Goal: Task Accomplishment & Management: Complete application form

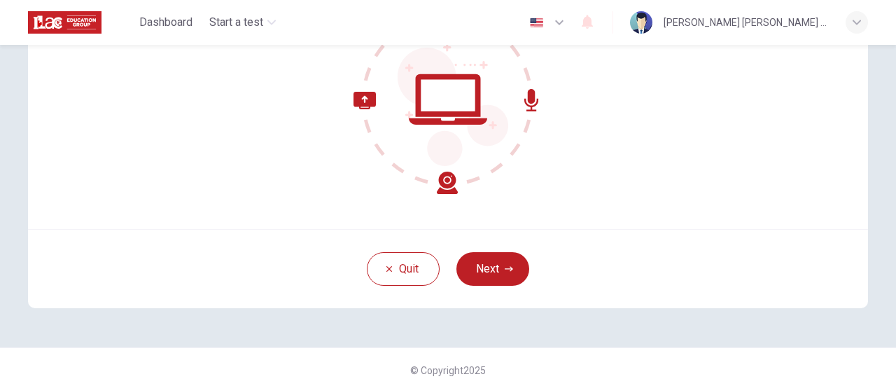
scroll to position [197, 0]
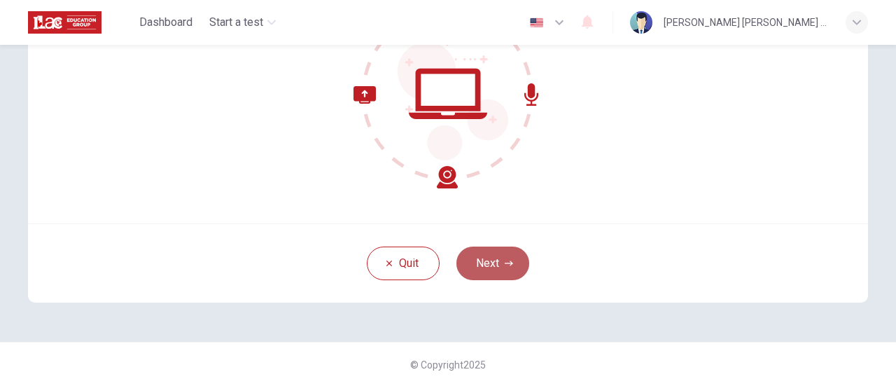
click at [489, 268] on button "Next" at bounding box center [493, 263] width 73 height 34
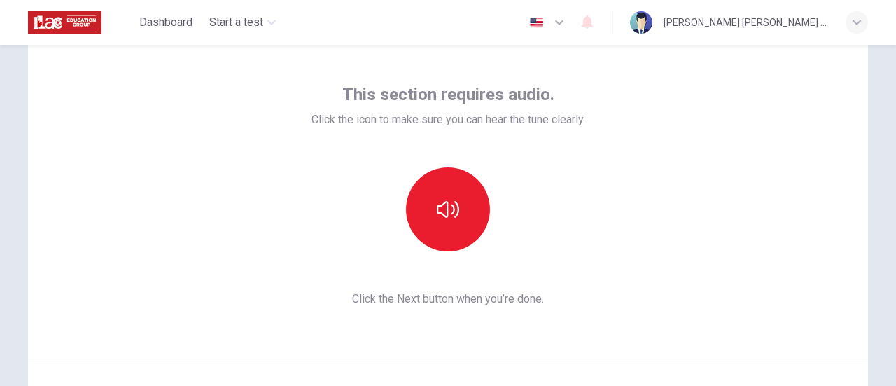
scroll to position [127, 0]
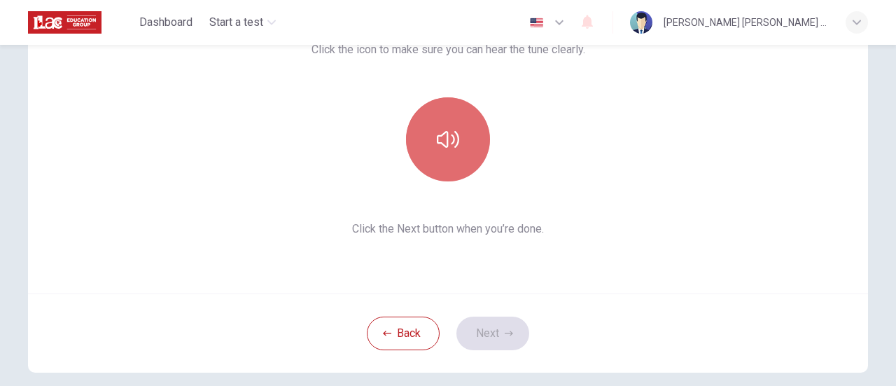
click at [455, 149] on icon "button" at bounding box center [448, 139] width 22 height 22
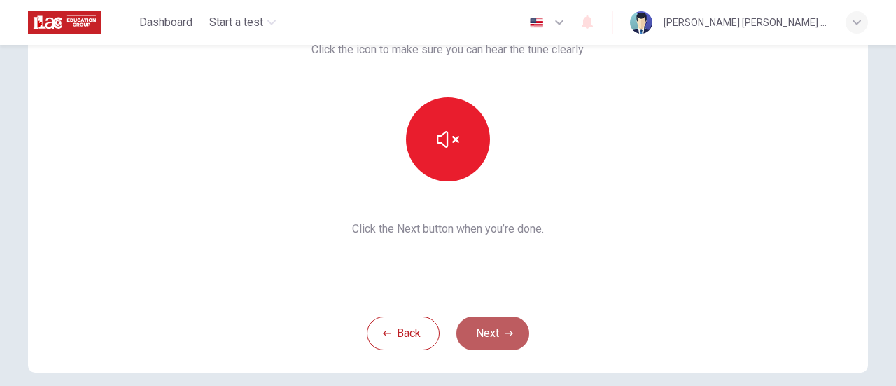
click at [490, 334] on button "Next" at bounding box center [493, 333] width 73 height 34
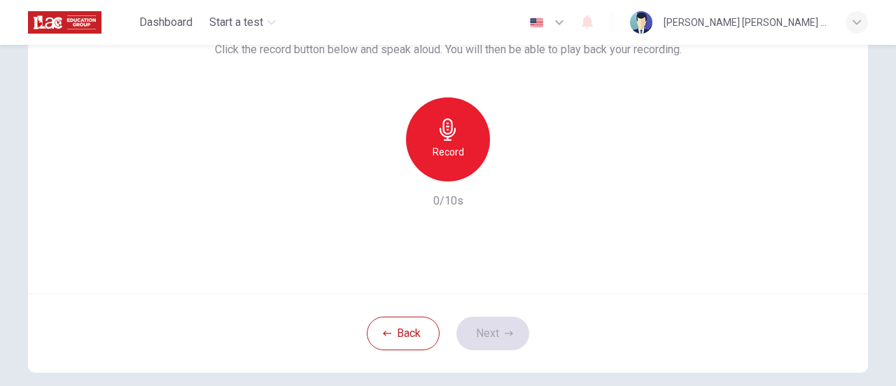
scroll to position [57, 0]
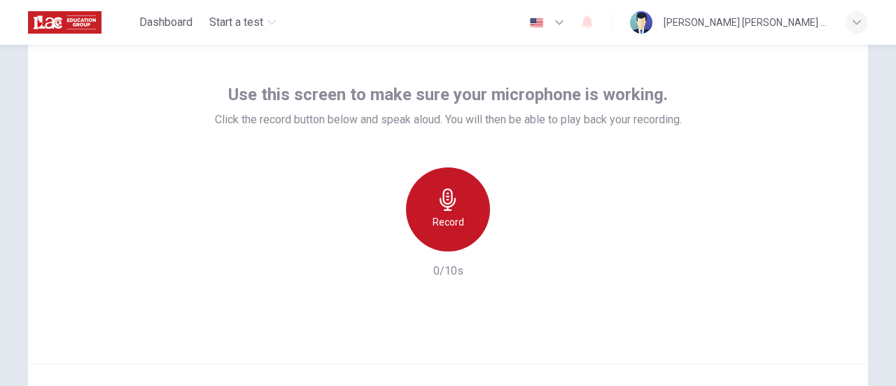
click at [447, 208] on icon "button" at bounding box center [448, 199] width 22 height 22
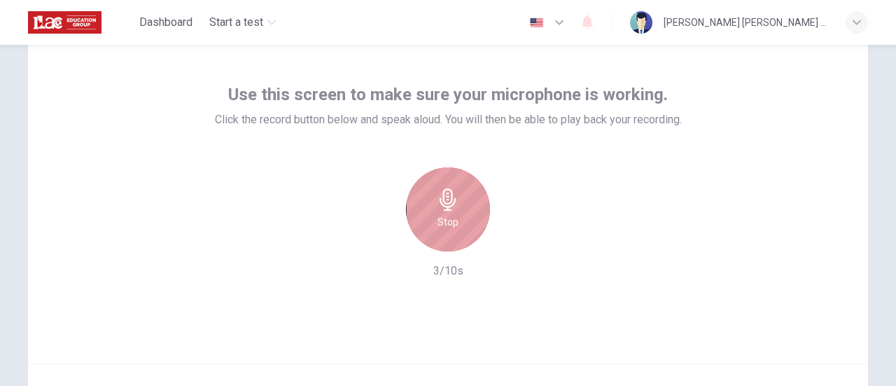
click at [447, 208] on icon "button" at bounding box center [448, 199] width 22 height 22
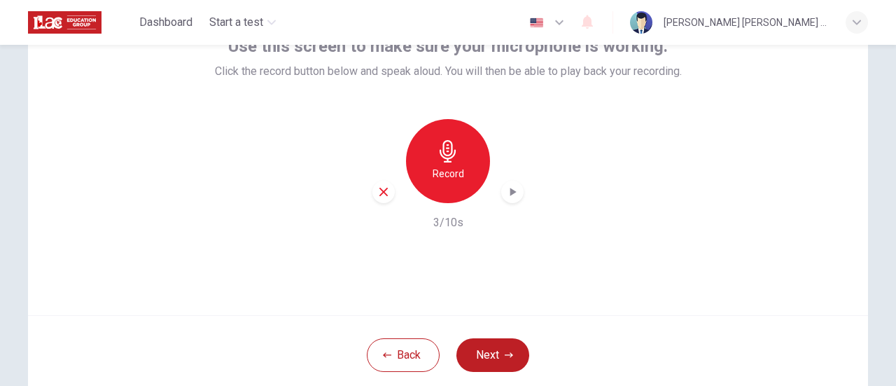
scroll to position [127, 0]
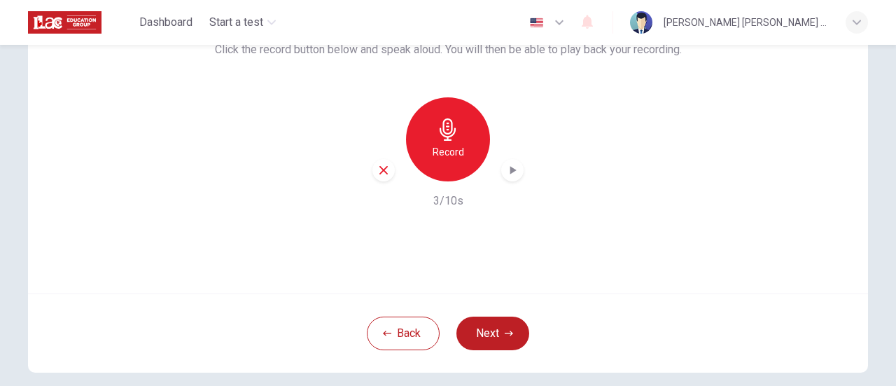
click at [507, 172] on icon "button" at bounding box center [513, 170] width 14 height 14
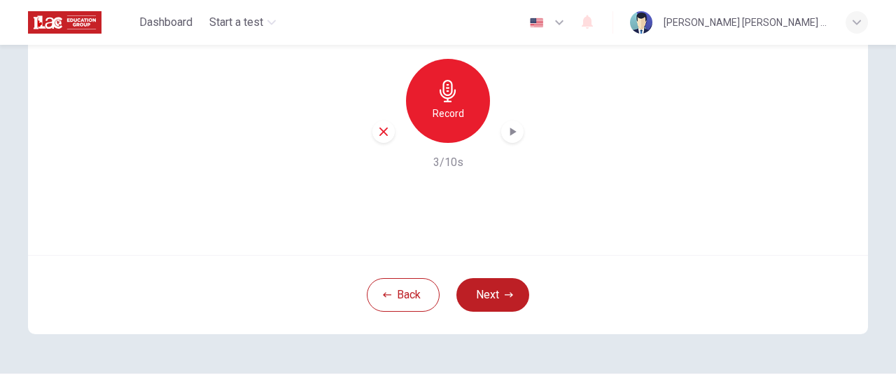
scroll to position [197, 0]
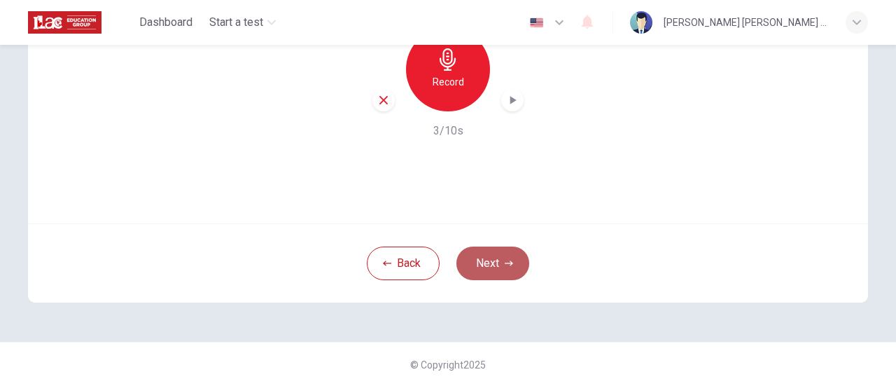
click at [480, 278] on button "Next" at bounding box center [493, 263] width 73 height 34
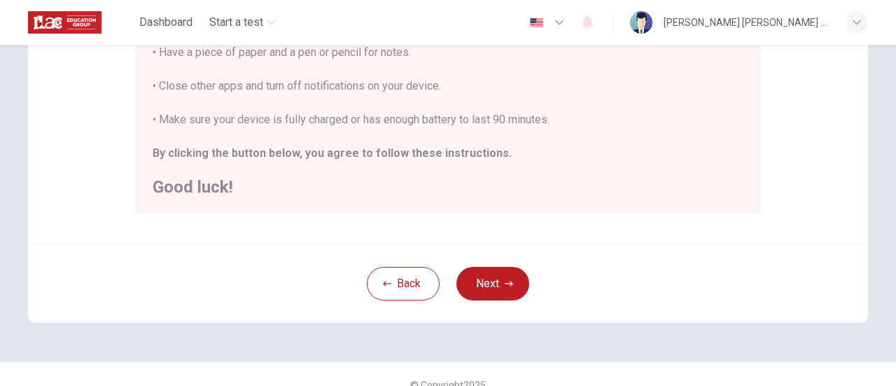
scroll to position [392, 0]
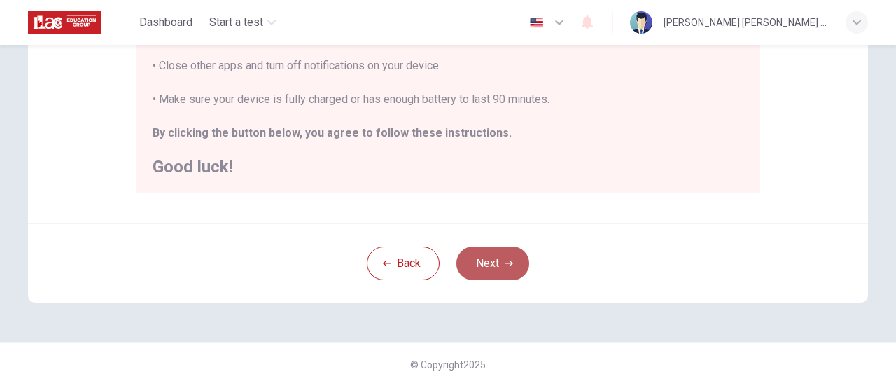
click at [480, 267] on button "Next" at bounding box center [493, 263] width 73 height 34
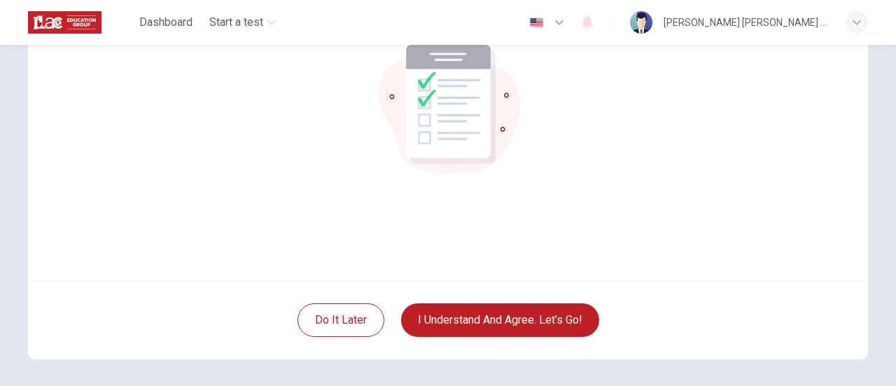
scroll to position [197, 0]
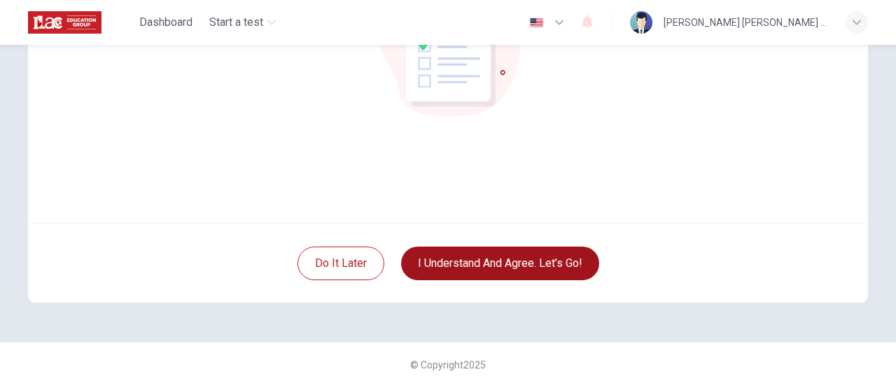
click at [545, 270] on button "I understand and agree. Let’s go!" at bounding box center [500, 263] width 198 height 34
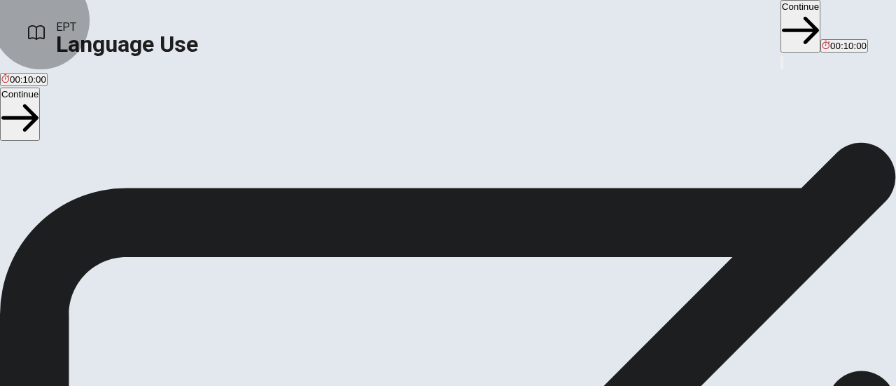
click at [781, 30] on button "Continue" at bounding box center [801, 26] width 40 height 53
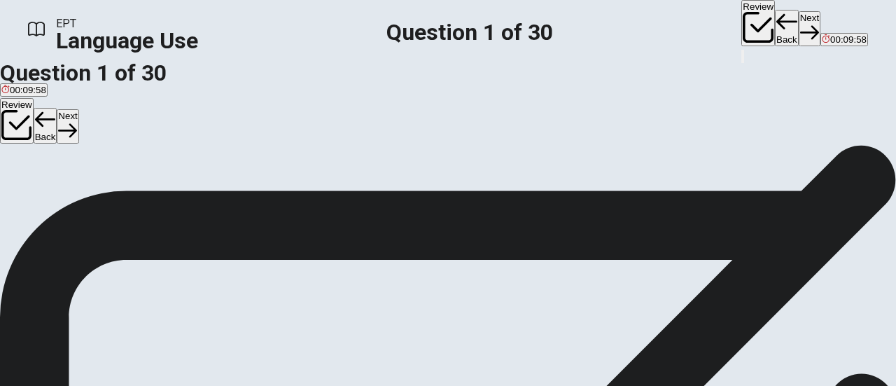
scroll to position [70, 0]
click at [38, 131] on span "Have" at bounding box center [27, 125] width 22 height 11
click at [799, 25] on button "Next" at bounding box center [810, 28] width 22 height 34
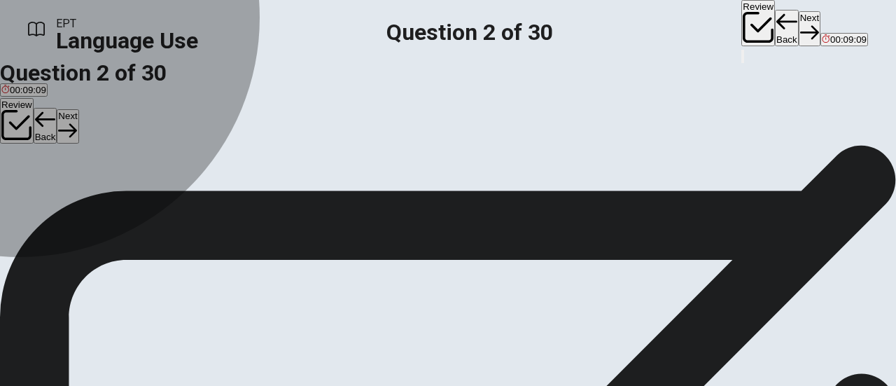
click at [90, 87] on div "B" at bounding box center [71, 81] width 36 height 11
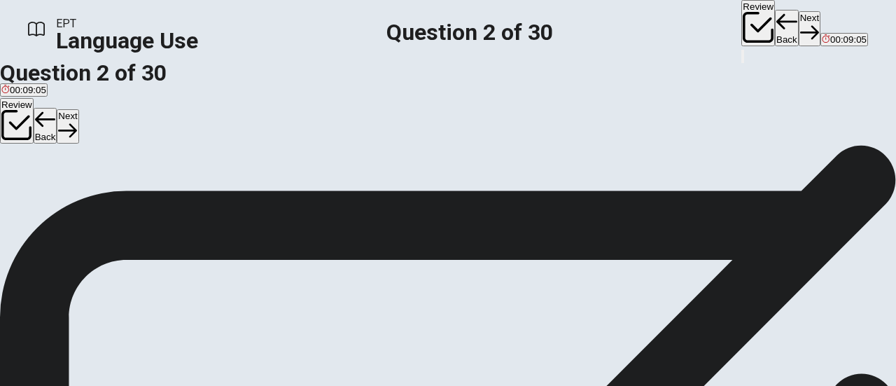
click at [799, 34] on button "Next" at bounding box center [810, 28] width 22 height 34
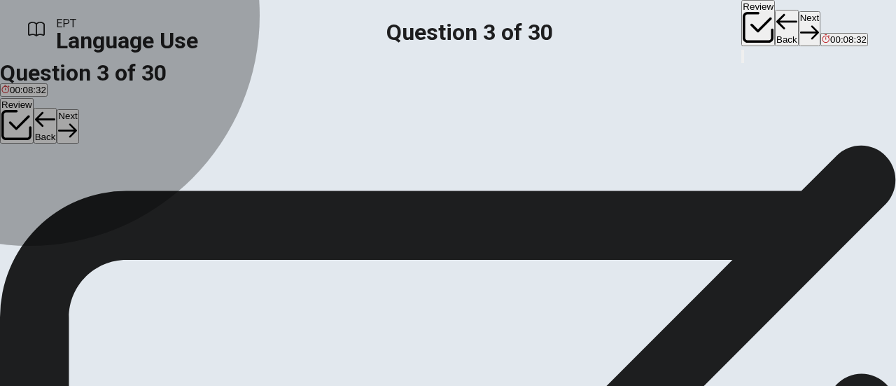
click at [86, 99] on button "D Have" at bounding box center [74, 87] width 25 height 24
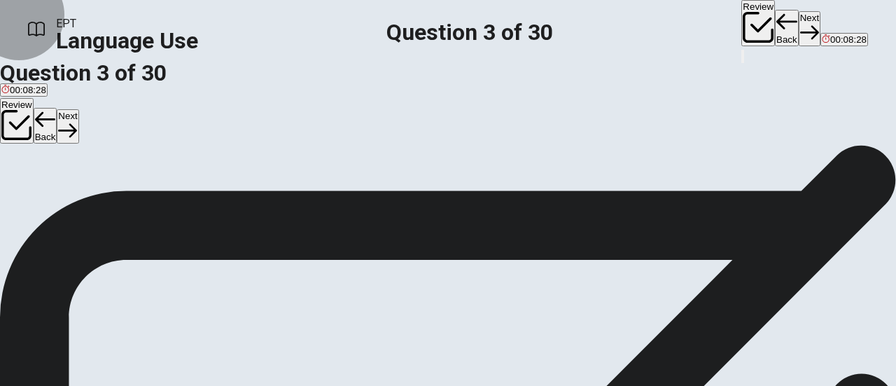
click at [799, 25] on button "Next" at bounding box center [810, 28] width 22 height 34
click at [52, 87] on div "B" at bounding box center [40, 81] width 23 height 11
click at [799, 24] on button "Next" at bounding box center [810, 28] width 22 height 34
click at [32, 87] on div "B" at bounding box center [22, 81] width 19 height 11
click at [799, 23] on button "Next" at bounding box center [810, 28] width 22 height 34
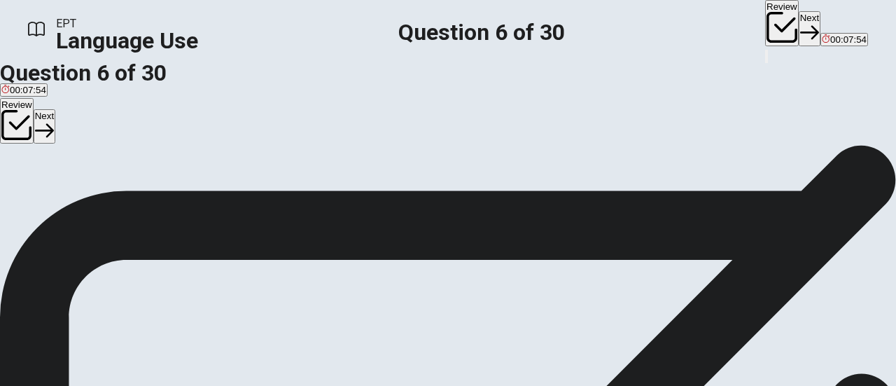
scroll to position [70, 0]
click at [89, 120] on div "D" at bounding box center [78, 115] width 22 height 11
click at [799, 22] on button "Next" at bounding box center [810, 28] width 22 height 34
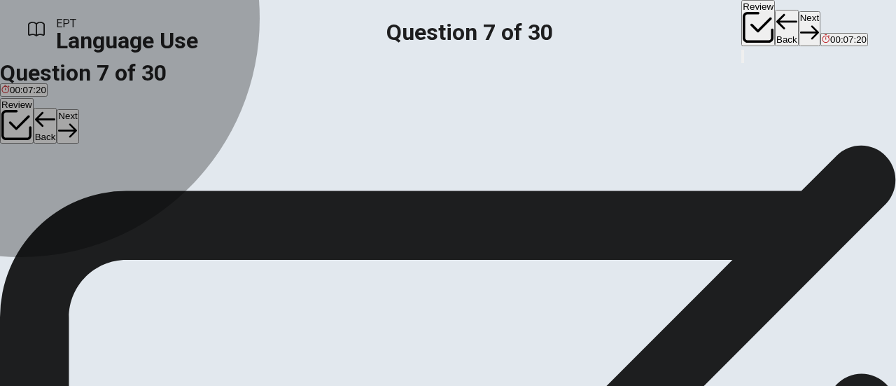
click at [46, 120] on div "B" at bounding box center [35, 115] width 21 height 11
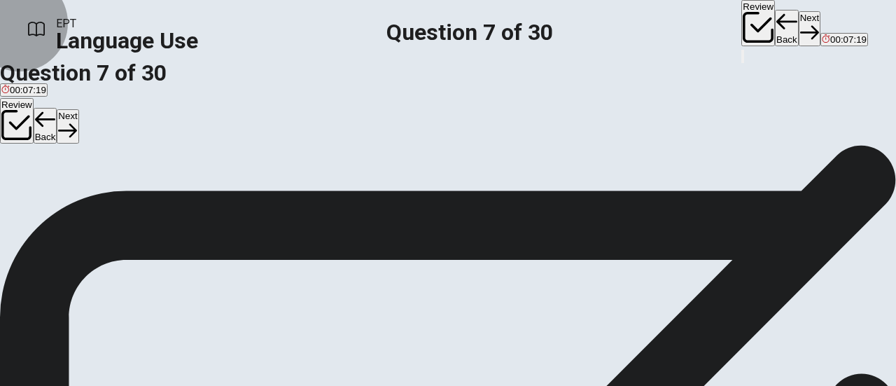
click at [799, 33] on button "Next" at bounding box center [810, 28] width 22 height 34
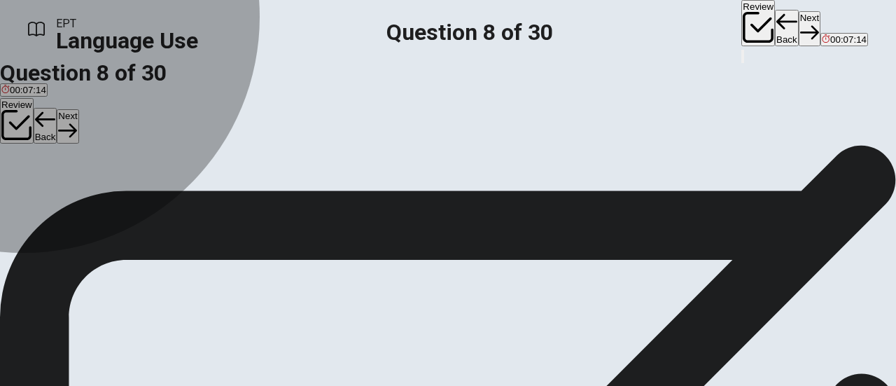
click at [41, 120] on div "B" at bounding box center [33, 115] width 16 height 11
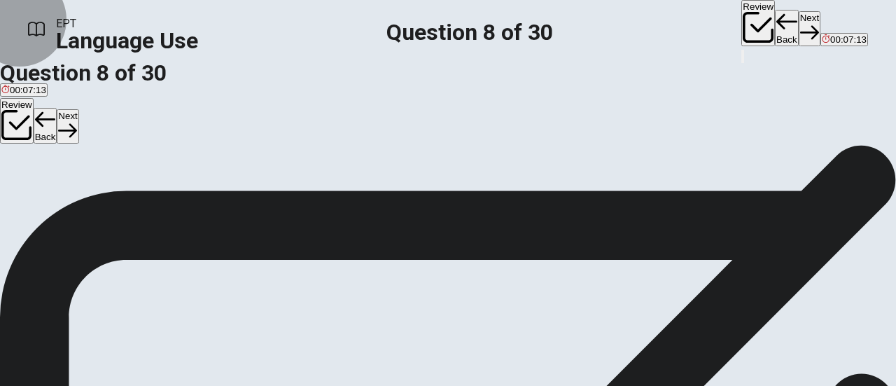
click at [799, 29] on button "Next" at bounding box center [810, 28] width 22 height 34
click at [47, 132] on button "B artist" at bounding box center [35, 121] width 23 height 24
click at [799, 22] on button "Next" at bounding box center [810, 28] width 22 height 34
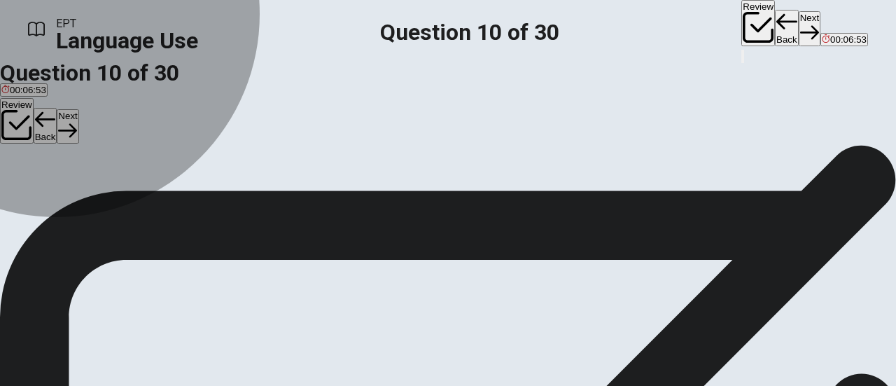
click at [129, 131] on span "will helping" at bounding box center [106, 125] width 46 height 11
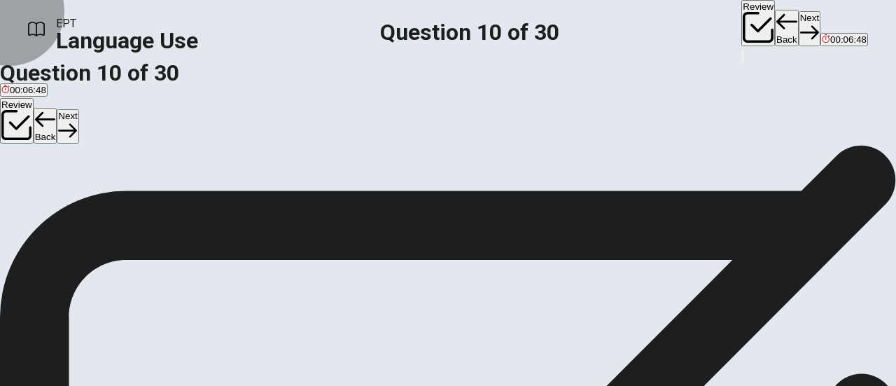
click at [799, 20] on button "Next" at bounding box center [810, 28] width 22 height 34
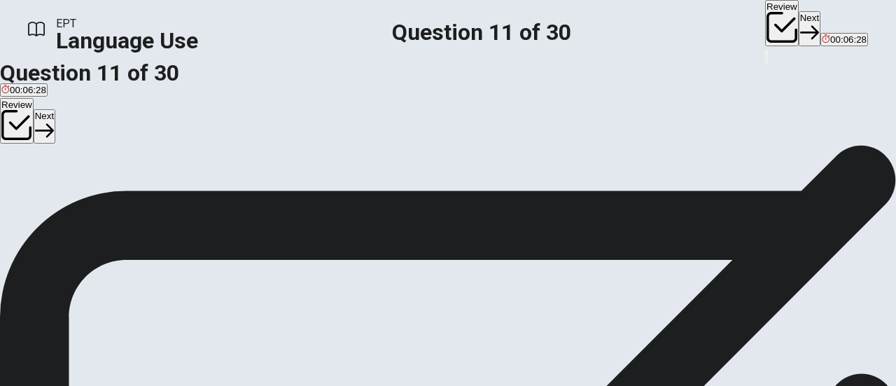
click at [53, 120] on div "D" at bounding box center [49, 115] width 7 height 11
click at [799, 20] on button "Next" at bounding box center [810, 28] width 22 height 34
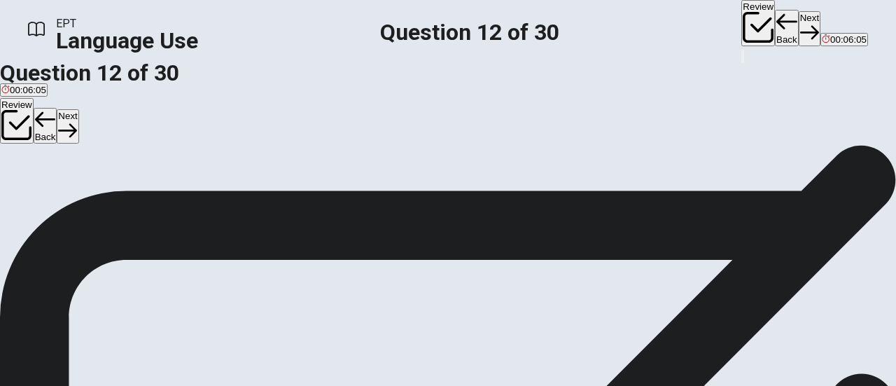
click at [125, 120] on div "D" at bounding box center [112, 115] width 26 height 11
click at [799, 25] on button "Next" at bounding box center [810, 28] width 22 height 34
click at [21, 120] on div "A" at bounding box center [11, 115] width 20 height 11
click at [799, 20] on button "Next" at bounding box center [810, 28] width 22 height 34
click at [21, 120] on div "B" at bounding box center [16, 115] width 11 height 11
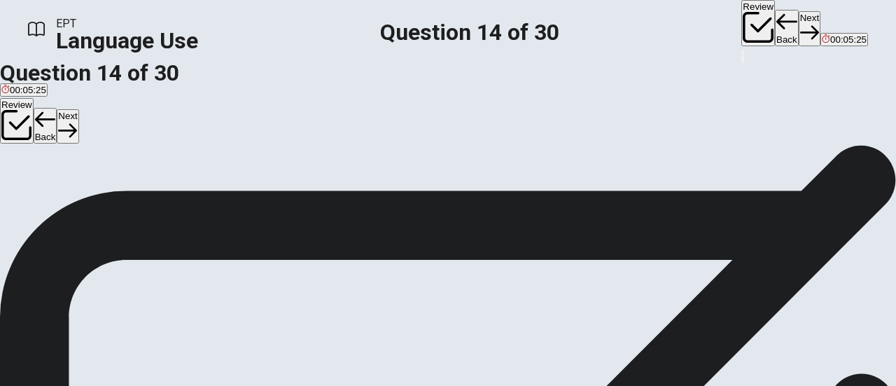
click at [799, 25] on button "Next" at bounding box center [810, 28] width 22 height 34
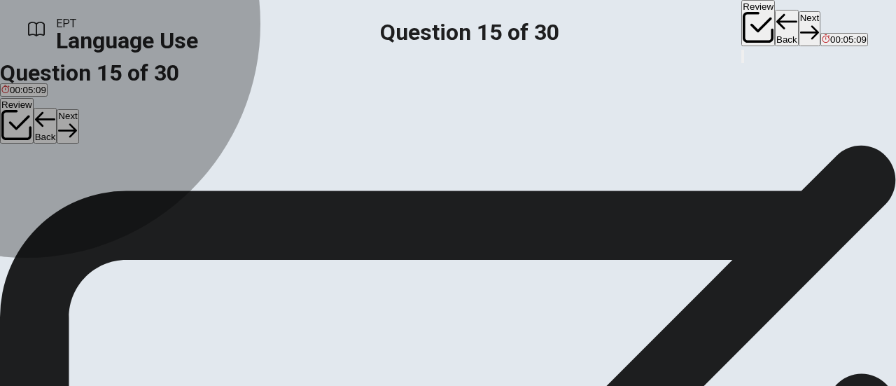
click at [78, 132] on button "B Enlarge" at bounding box center [60, 121] width 35 height 24
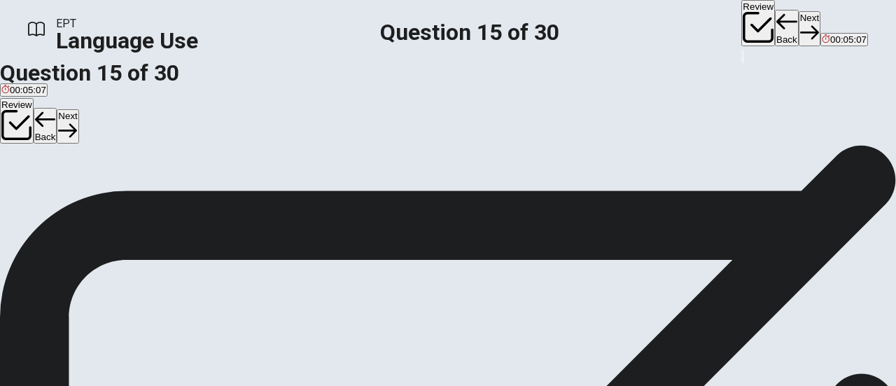
click at [799, 22] on button "Next" at bounding box center [810, 28] width 22 height 34
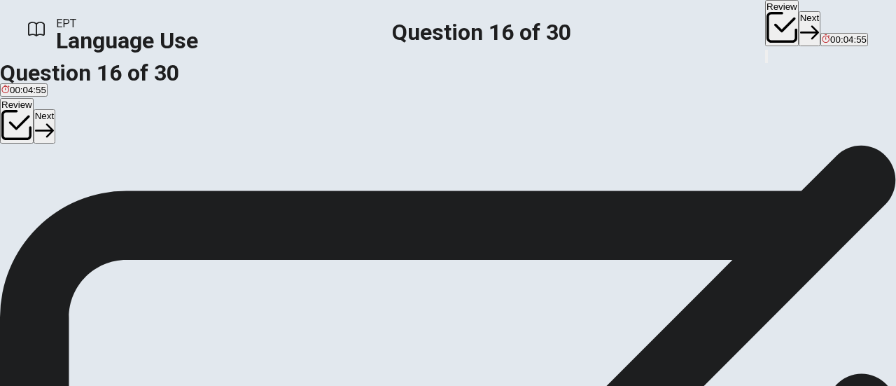
click at [27, 120] on div "A" at bounding box center [13, 115] width 25 height 11
click at [799, 18] on button "Next" at bounding box center [810, 28] width 22 height 34
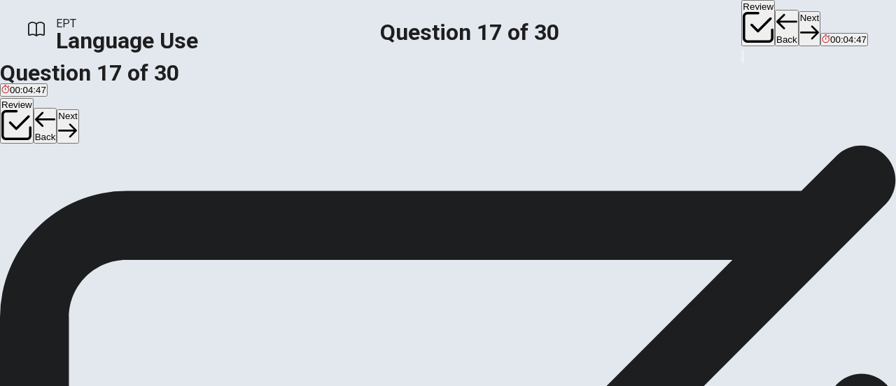
click at [34, 131] on span "intuition" at bounding box center [17, 125] width 32 height 11
click at [799, 31] on button "Next" at bounding box center [810, 28] width 22 height 34
click at [54, 131] on span "help" at bounding box center [45, 125] width 18 height 11
click at [799, 22] on button "Next" at bounding box center [810, 28] width 22 height 34
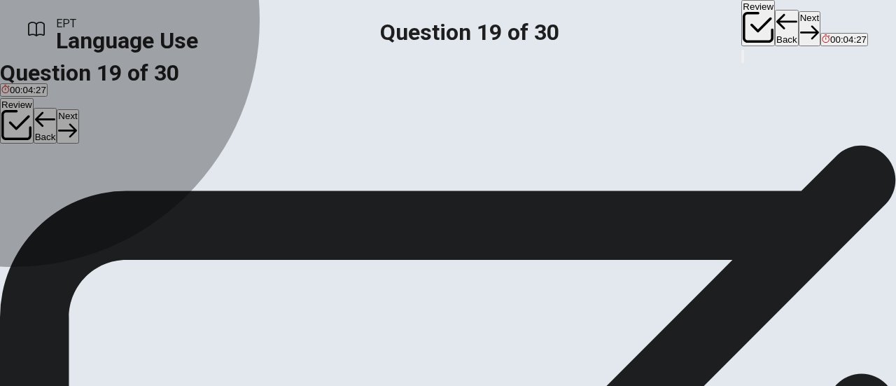
click at [96, 120] on div "D" at bounding box center [86, 115] width 19 height 11
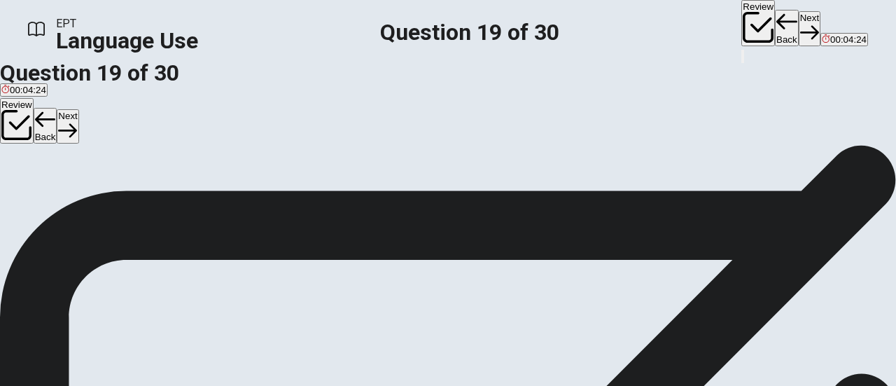
click at [799, 28] on button "Next" at bounding box center [810, 28] width 22 height 34
click at [58, 131] on span "Will" at bounding box center [50, 125] width 15 height 11
click at [799, 24] on button "Next" at bounding box center [810, 28] width 22 height 34
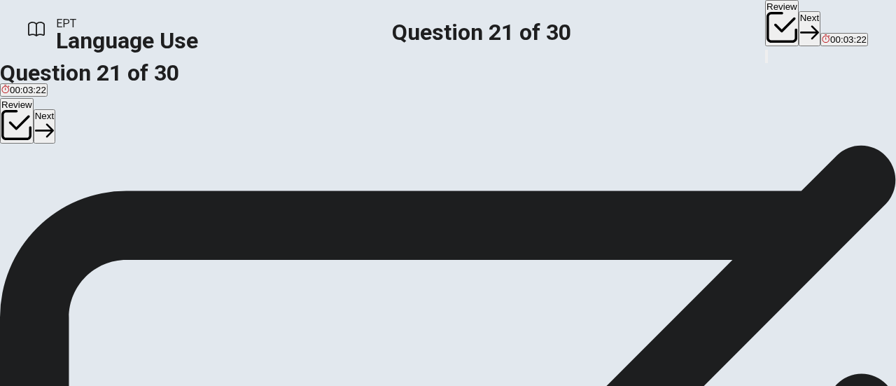
click at [85, 120] on div "A" at bounding box center [43, 115] width 84 height 11
click at [799, 23] on button "Next" at bounding box center [810, 28] width 22 height 34
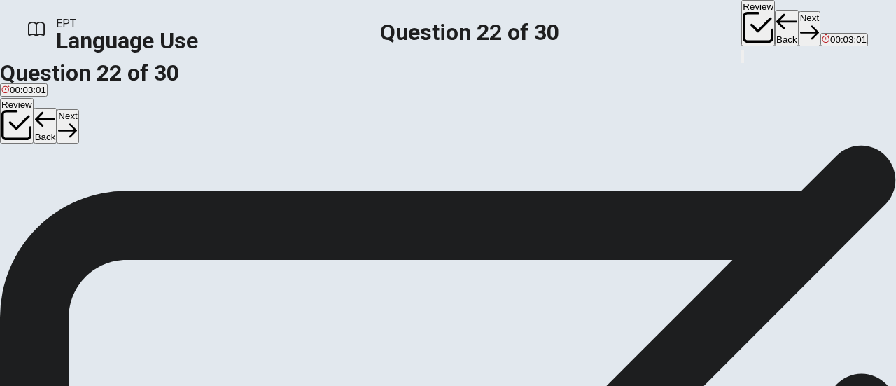
click at [205, 120] on div "C" at bounding box center [176, 115] width 58 height 11
click at [799, 22] on button "Next" at bounding box center [810, 28] width 22 height 34
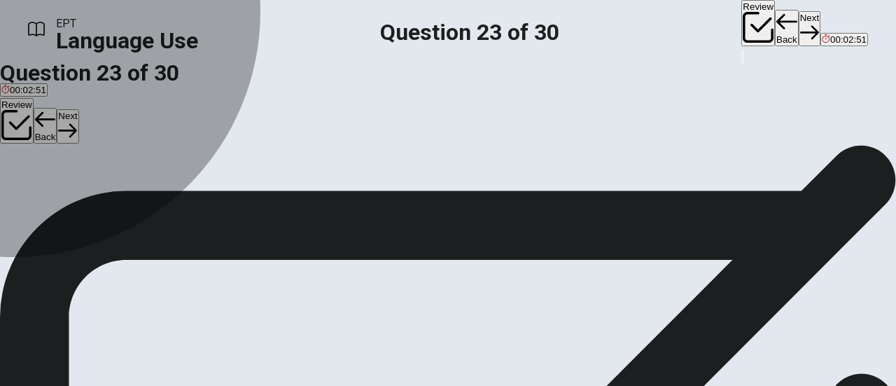
click at [29, 120] on div "A" at bounding box center [14, 115] width 27 height 11
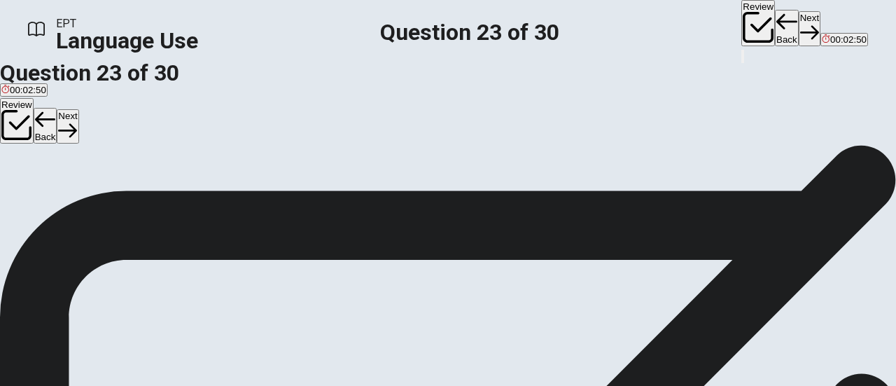
click at [799, 22] on button "Next" at bounding box center [810, 28] width 22 height 34
click at [183, 120] on div "C" at bounding box center [153, 115] width 61 height 11
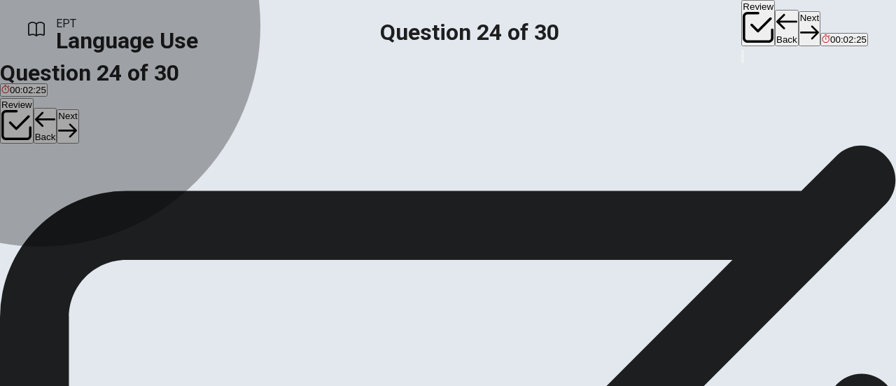
click at [50, 132] on button "A what he did" at bounding box center [25, 121] width 50 height 24
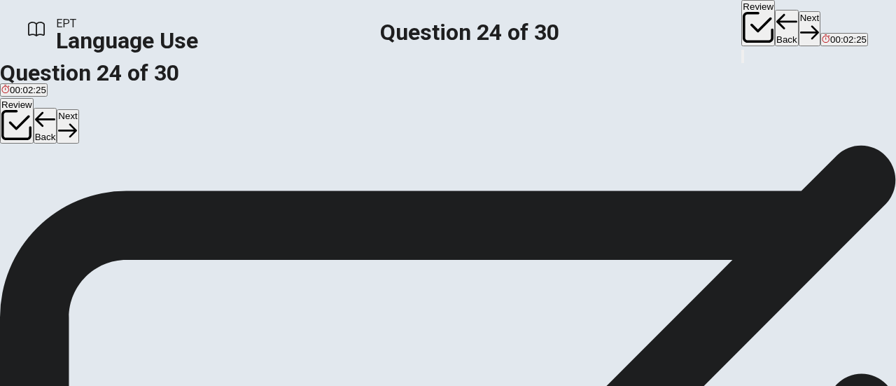
click at [799, 18] on button "Next" at bounding box center [810, 28] width 22 height 34
click at [76, 120] on div "B" at bounding box center [48, 115] width 57 height 11
click at [799, 15] on button "Next" at bounding box center [810, 28] width 22 height 34
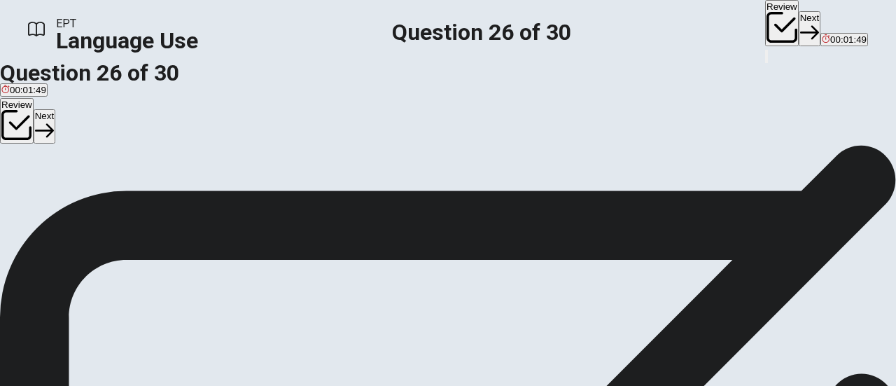
click at [108, 132] on button "D need" at bounding box center [96, 121] width 24 height 24
click at [800, 23] on icon "button" at bounding box center [809, 32] width 19 height 19
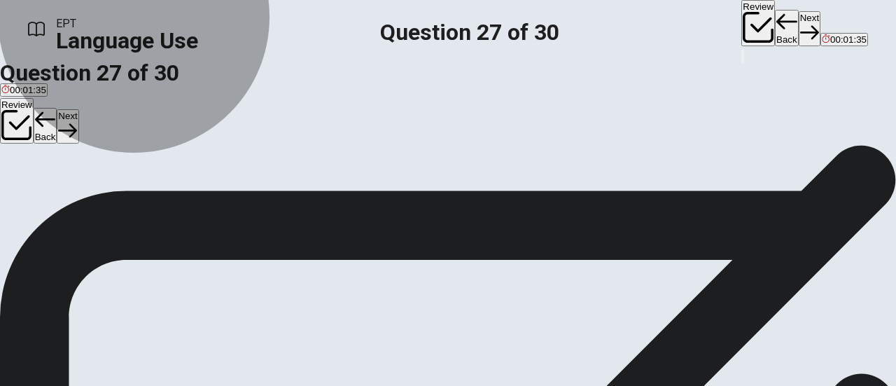
click at [316, 131] on span "easy and requiring no effort" at bounding box center [258, 125] width 113 height 11
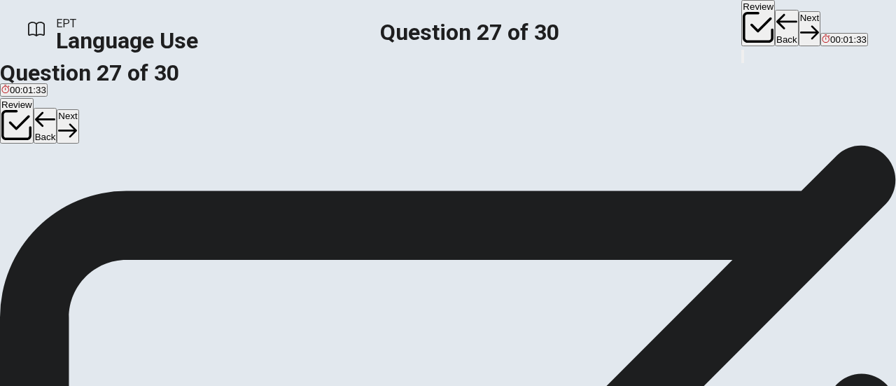
click at [799, 24] on button "Next" at bounding box center [810, 28] width 22 height 34
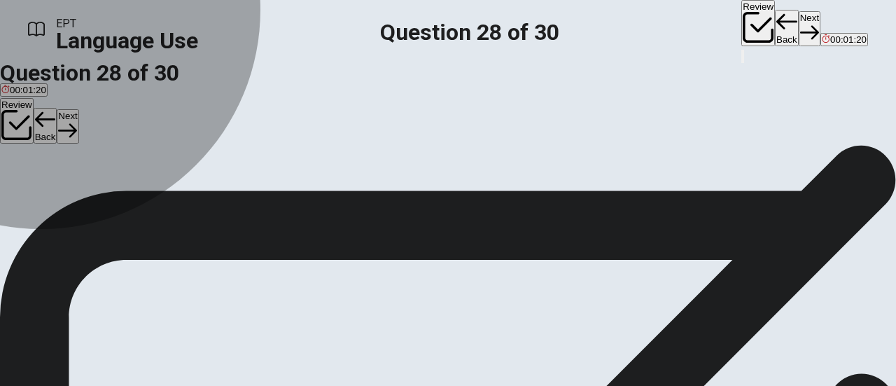
click at [31, 131] on span "avoid it" at bounding box center [15, 125] width 29 height 11
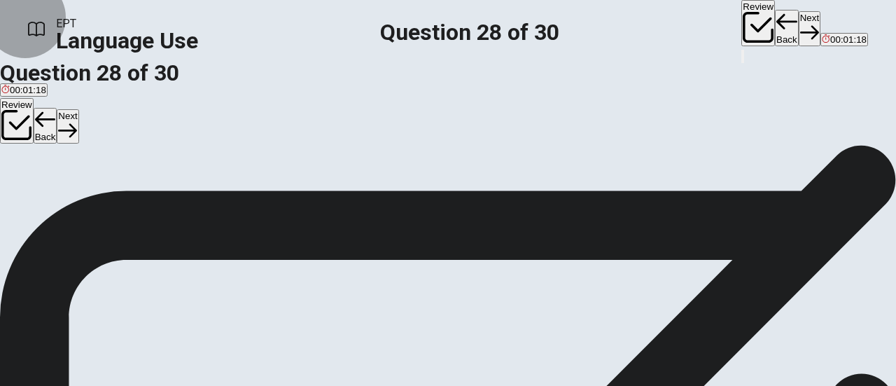
click at [799, 27] on button "Next" at bounding box center [810, 28] width 22 height 34
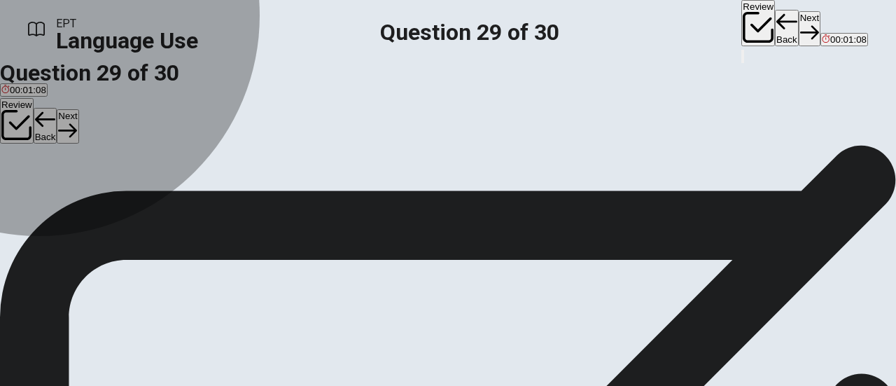
click at [41, 131] on span "helps you" at bounding box center [21, 125] width 40 height 11
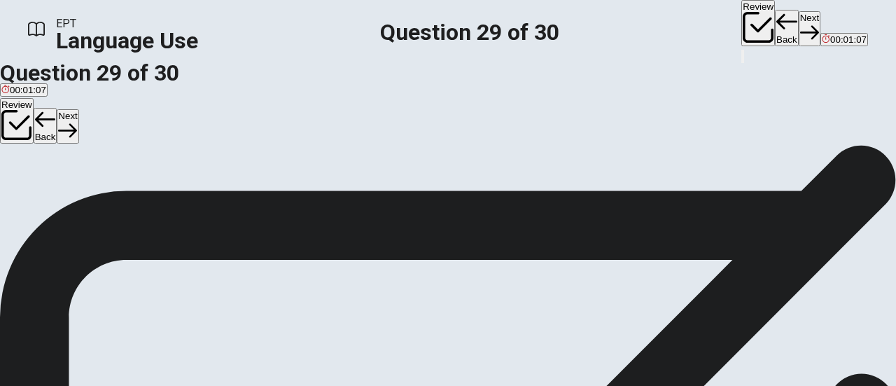
click at [799, 19] on button "Next" at bounding box center [810, 28] width 22 height 34
click at [155, 131] on span "will cancel" at bounding box center [134, 125] width 43 height 11
click at [775, 21] on button "Back" at bounding box center [787, 28] width 24 height 36
click at [683, 5] on div "EPT Language Use Question 29 of 30 Review Back Next 00:00:50" at bounding box center [448, 32] width 896 height 64
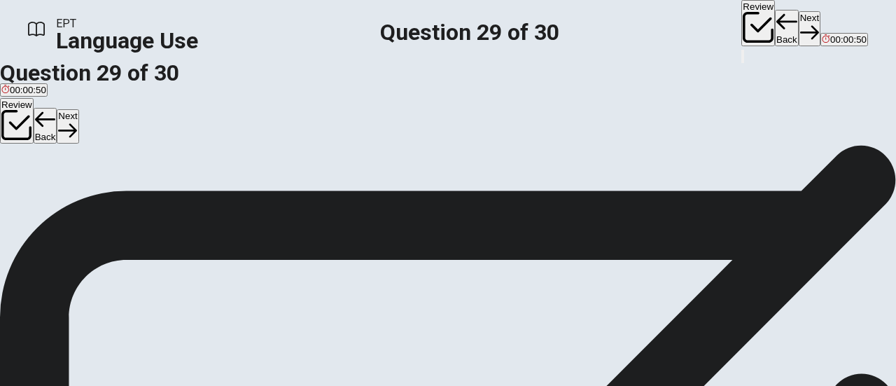
click at [799, 19] on button "Next" at bounding box center [810, 28] width 22 height 34
click at [775, 24] on button "Back" at bounding box center [787, 28] width 24 height 36
click at [775, 14] on button "Back" at bounding box center [787, 28] width 24 height 36
click at [775, 25] on button "Back" at bounding box center [787, 28] width 24 height 36
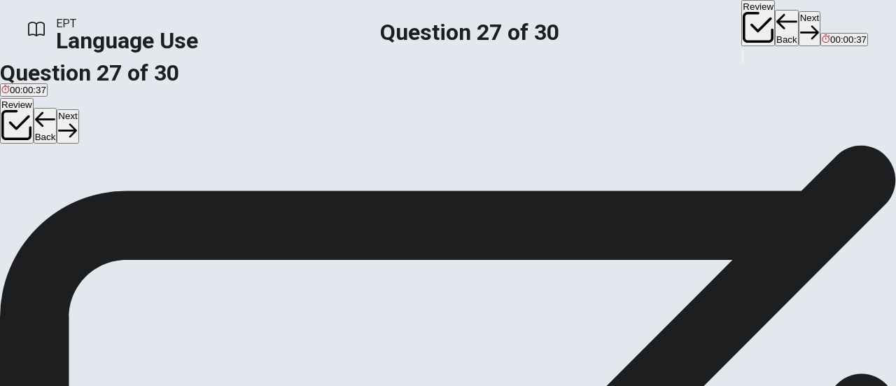
click at [775, 25] on button "Back" at bounding box center [787, 28] width 24 height 36
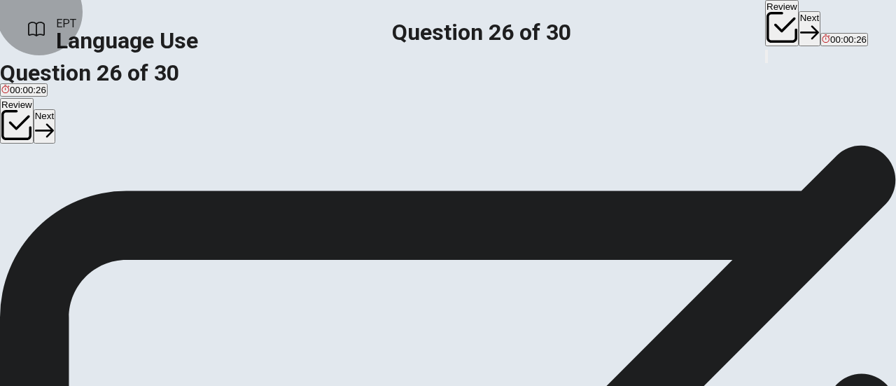
click at [765, 22] on button "Review" at bounding box center [782, 23] width 34 height 46
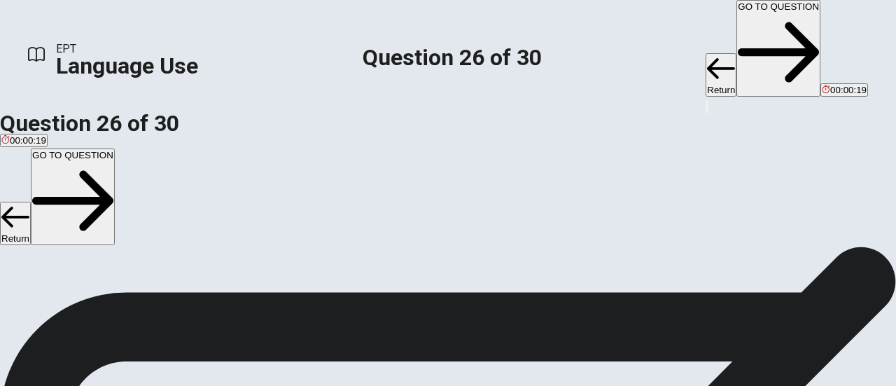
scroll to position [715, 0]
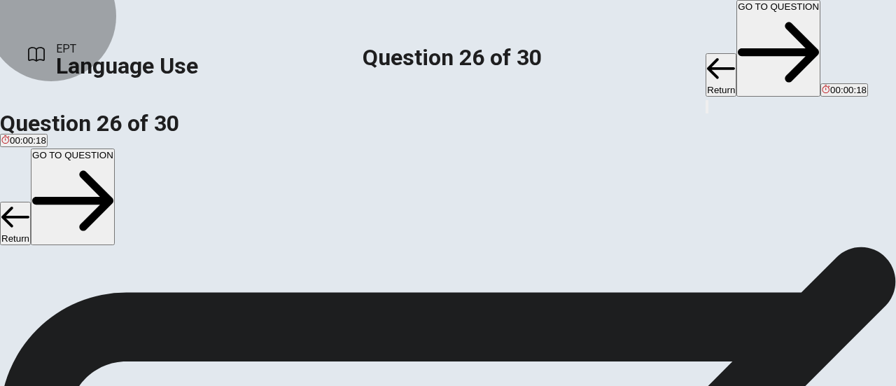
click at [737, 26] on button "GO TO QUESTION" at bounding box center [779, 48] width 84 height 97
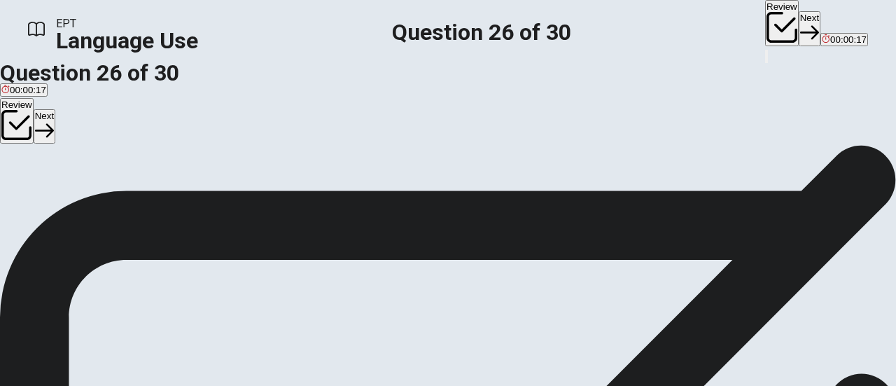
click at [799, 29] on button "Next" at bounding box center [810, 28] width 22 height 34
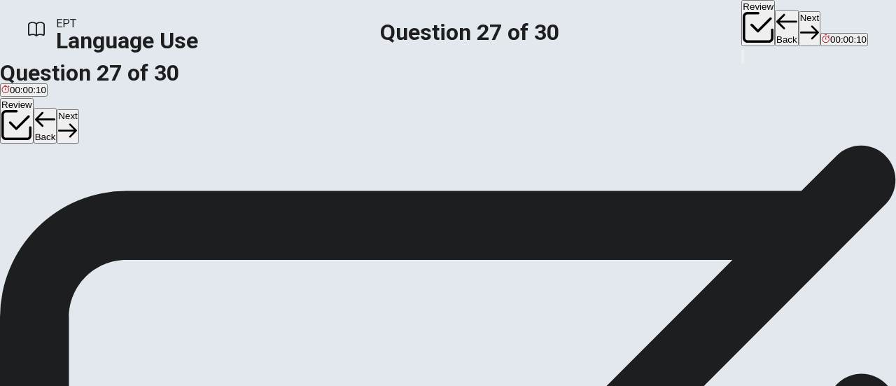
scroll to position [106, 0]
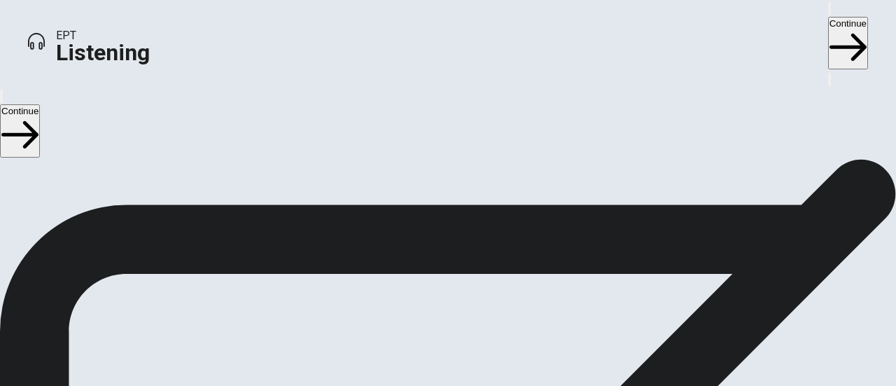
scroll to position [0, 0]
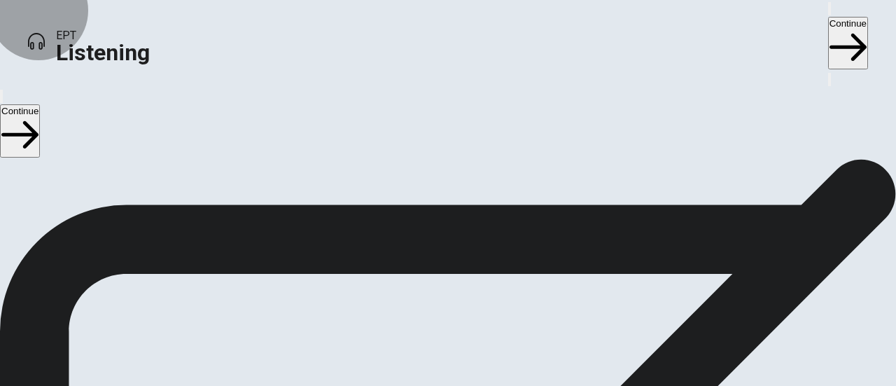
click at [828, 20] on button "Continue" at bounding box center [848, 43] width 40 height 53
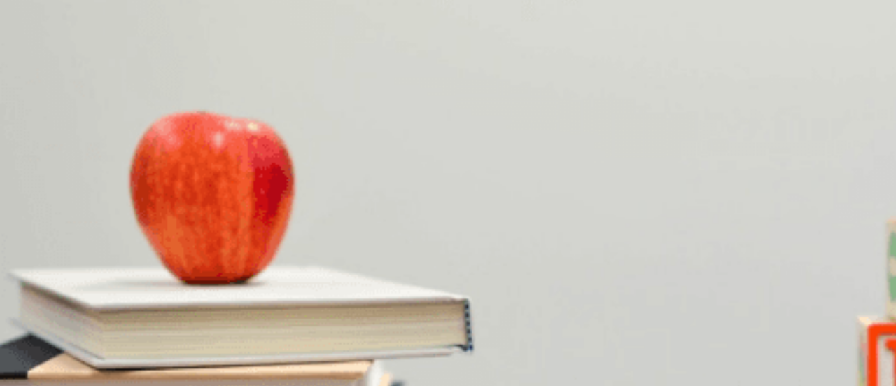
click at [115, 211] on div "A" at bounding box center [57, 216] width 113 height 11
click at [251, 246] on span "Workout more regularly" at bounding box center [202, 251] width 97 height 11
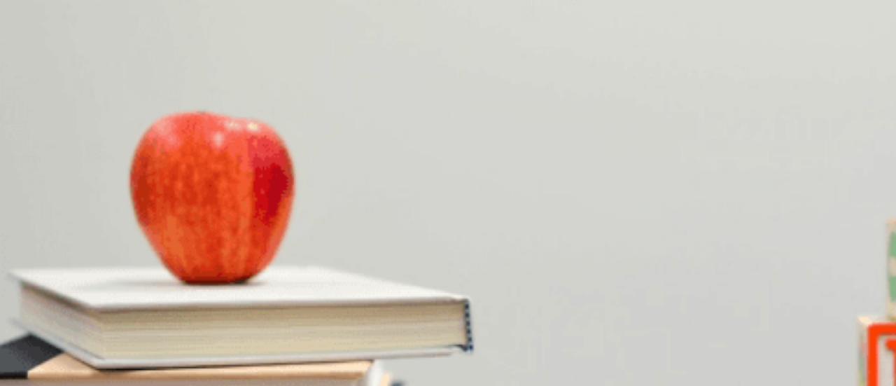
scroll to position [246, 0]
click at [166, 82] on button "B She has no time" at bounding box center [131, 70] width 70 height 24
click at [278, 339] on span "Taking a gradual approach" at bounding box center [223, 344] width 110 height 11
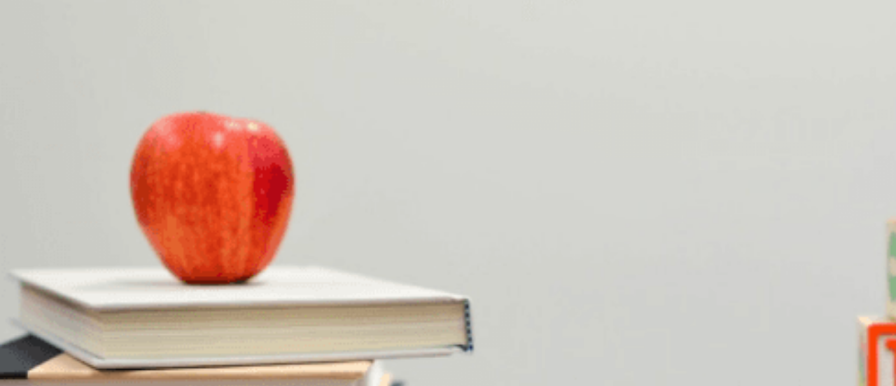
type input "0"
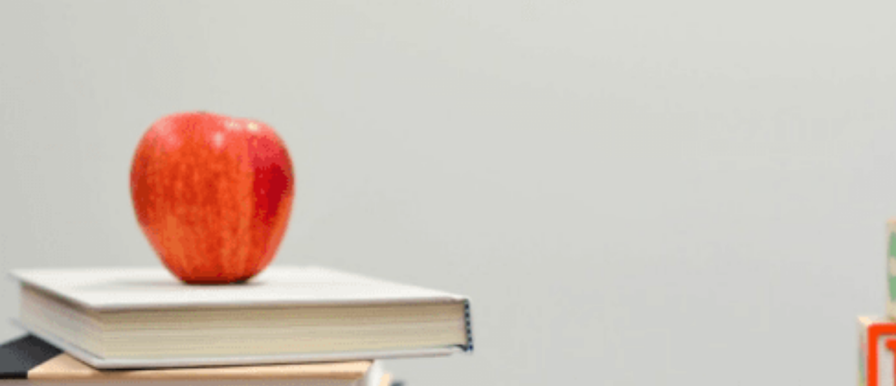
scroll to position [210, 0]
click at [61, 236] on div "A" at bounding box center [31, 241] width 60 height 11
click at [136, 139] on span "She thanks him" at bounding box center [103, 134] width 64 height 11
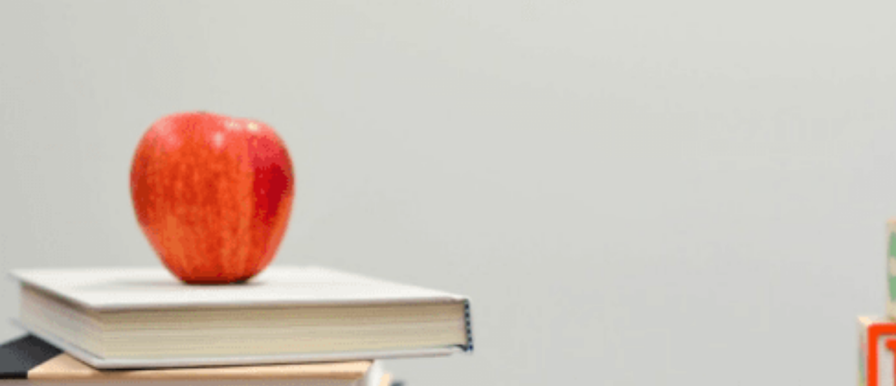
click at [197, 195] on span "On both content and design" at bounding box center [139, 190] width 115 height 11
click at [144, 232] on button "C It’s solid" at bounding box center [126, 244] width 36 height 24
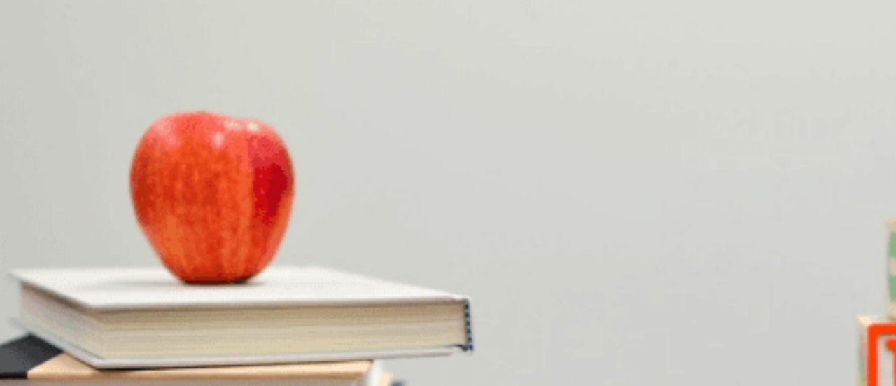
scroll to position [1296, 0]
click at [828, 22] on button "Continue" at bounding box center [848, 43] width 40 height 53
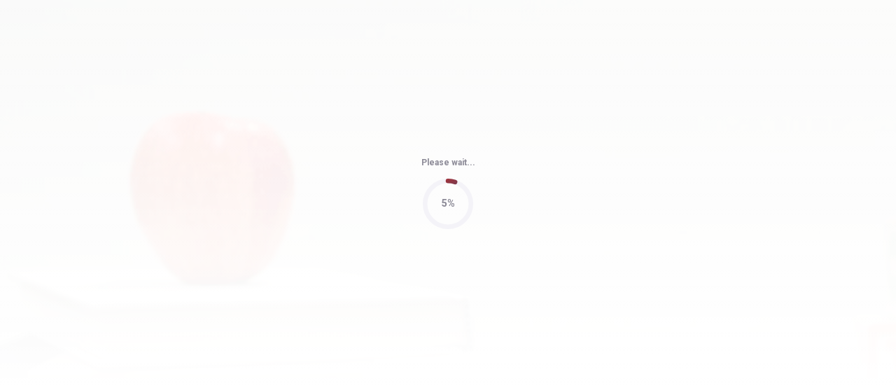
type input "98"
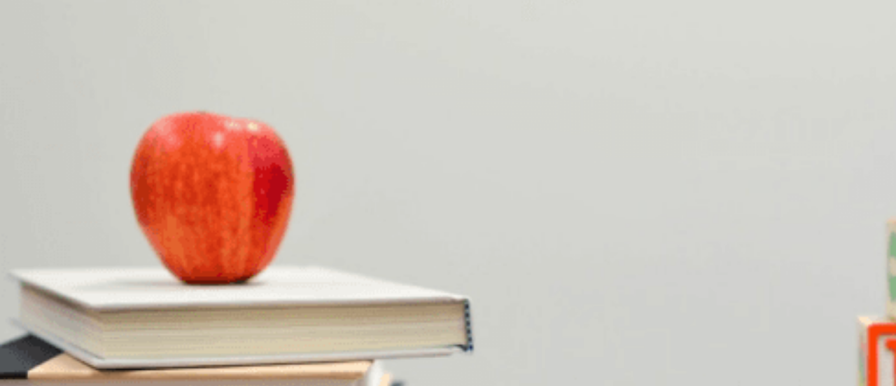
scroll to position [770, 0]
click at [172, 339] on span "Five to six hours" at bounding box center [138, 344] width 68 height 11
click at [192, 235] on button "C Data analysis" at bounding box center [162, 247] width 59 height 24
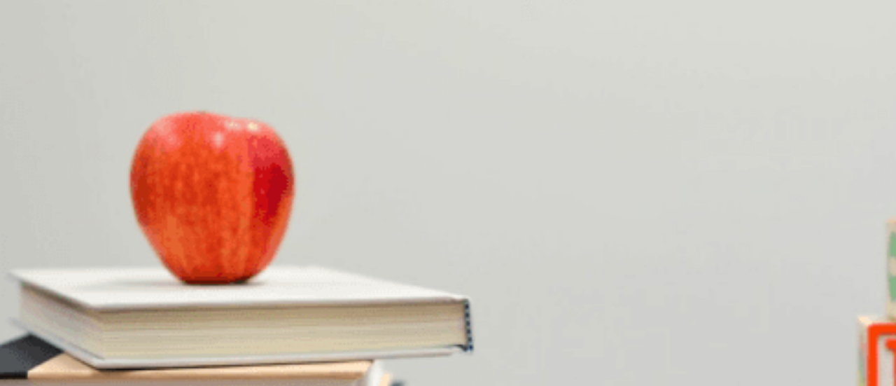
click at [147, 22] on span "Next month" at bounding box center [123, 16] width 48 height 11
click at [306, 221] on span "They are convenient" at bounding box center [263, 226] width 85 height 11
type input "0"
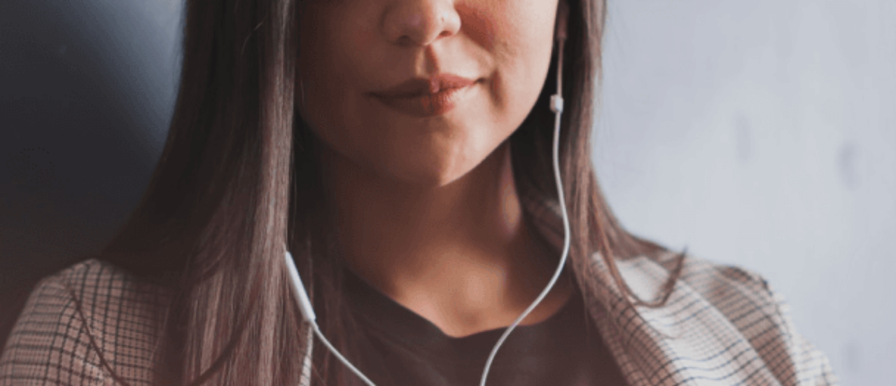
scroll to position [160, 0]
click at [828, 25] on button "Continue" at bounding box center [848, 43] width 40 height 53
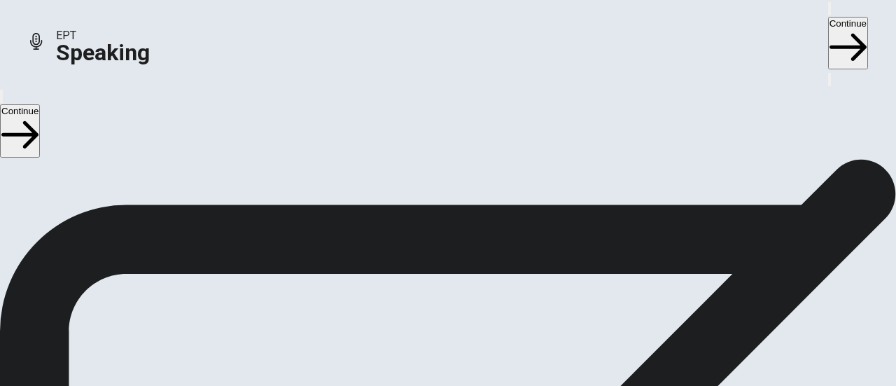
scroll to position [230, 0]
click at [473, 314] on span "Stop Recording" at bounding box center [449, 329] width 50 height 30
click at [431, 220] on icon "Play Audio" at bounding box center [431, 220] width 0 height 0
click at [447, 220] on icon "Pause Audio" at bounding box center [440, 228] width 15 height 17
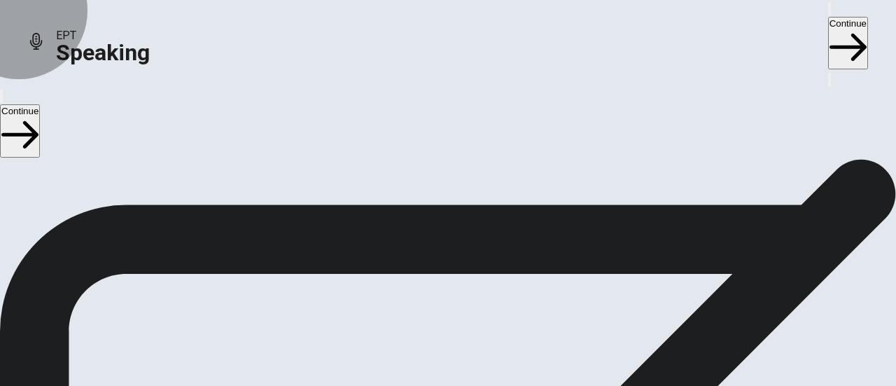
click at [828, 20] on button "Continue" at bounding box center [848, 43] width 40 height 53
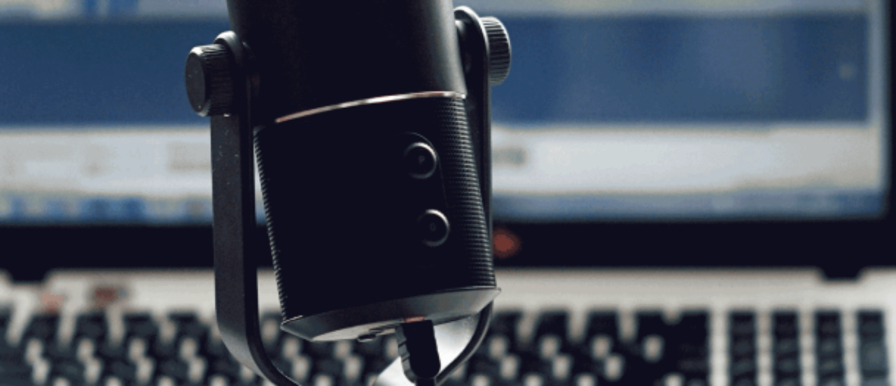
click at [828, 32] on button "Continue" at bounding box center [848, 43] width 40 height 53
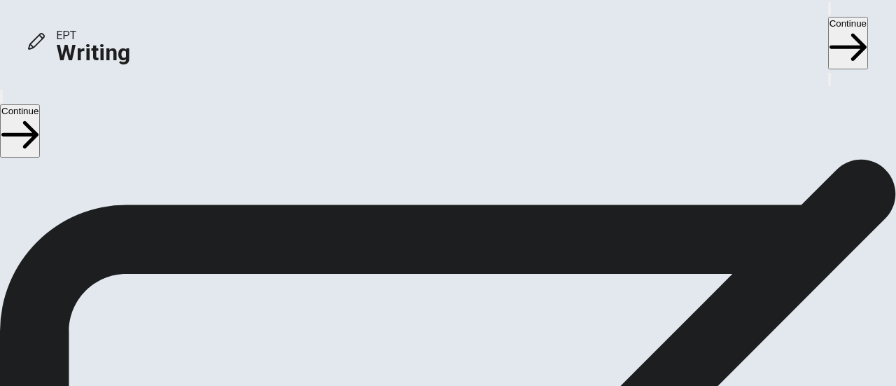
scroll to position [109, 0]
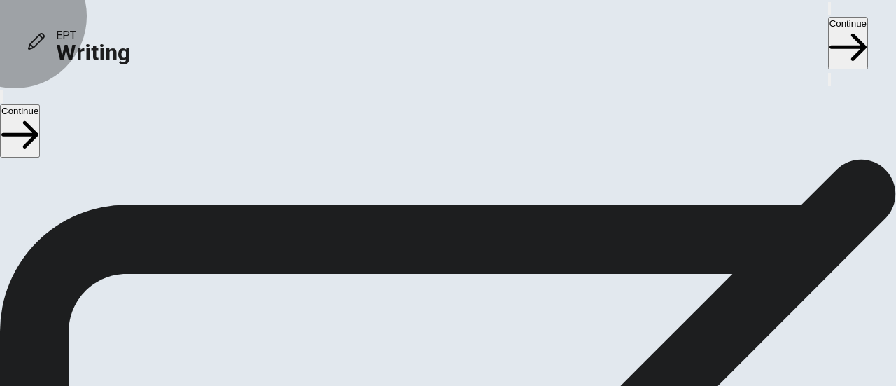
click at [828, 26] on button "Continue" at bounding box center [848, 43] width 40 height 53
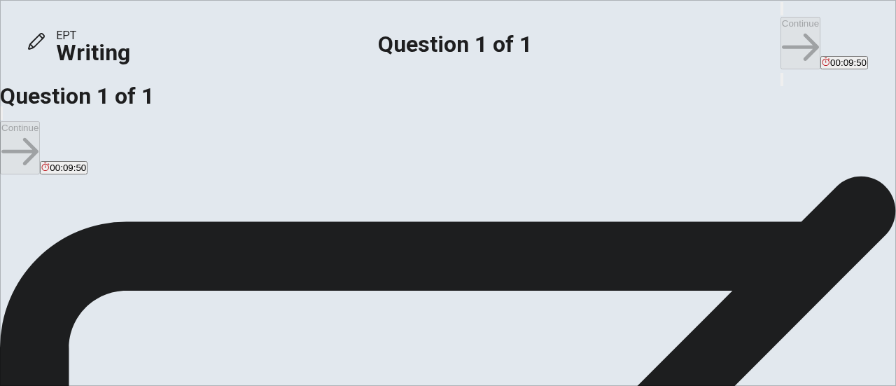
scroll to position [0, 0]
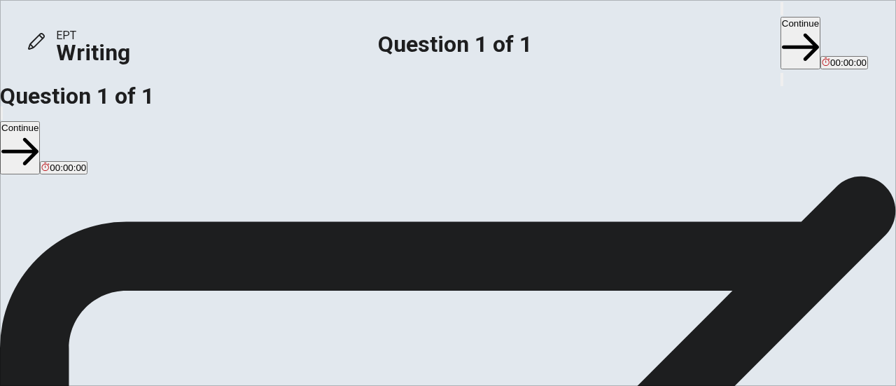
type textarea "My favorite moment from my childhood was the day when I traveled with my grandm…"
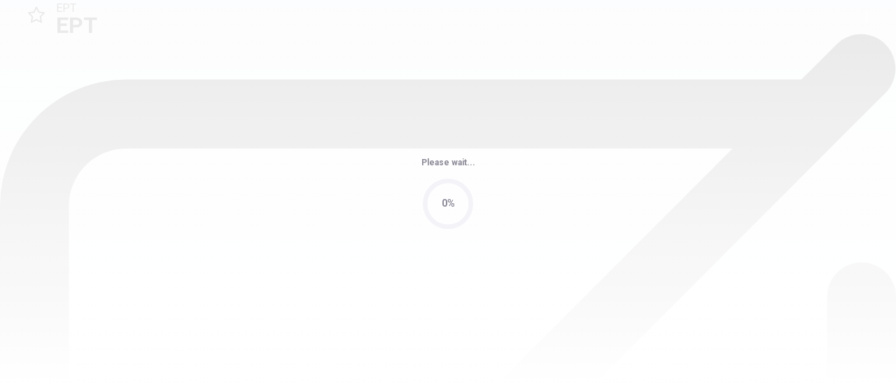
scroll to position [0, 0]
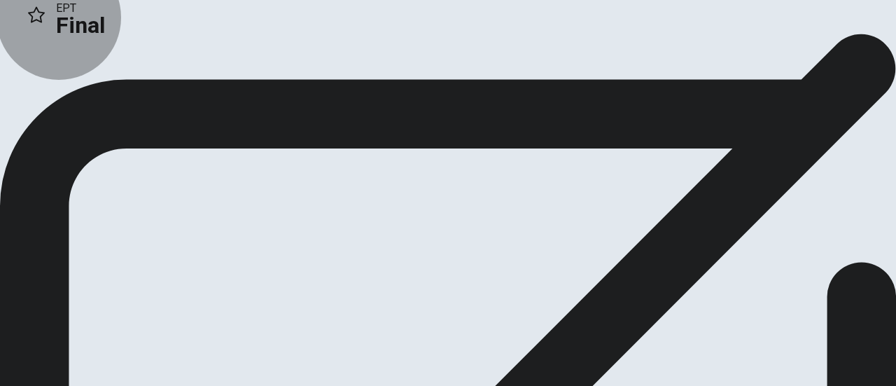
click at [57, 103] on button "Continue" at bounding box center [28, 93] width 57 height 19
